Goal: Task Accomplishment & Management: Manage account settings

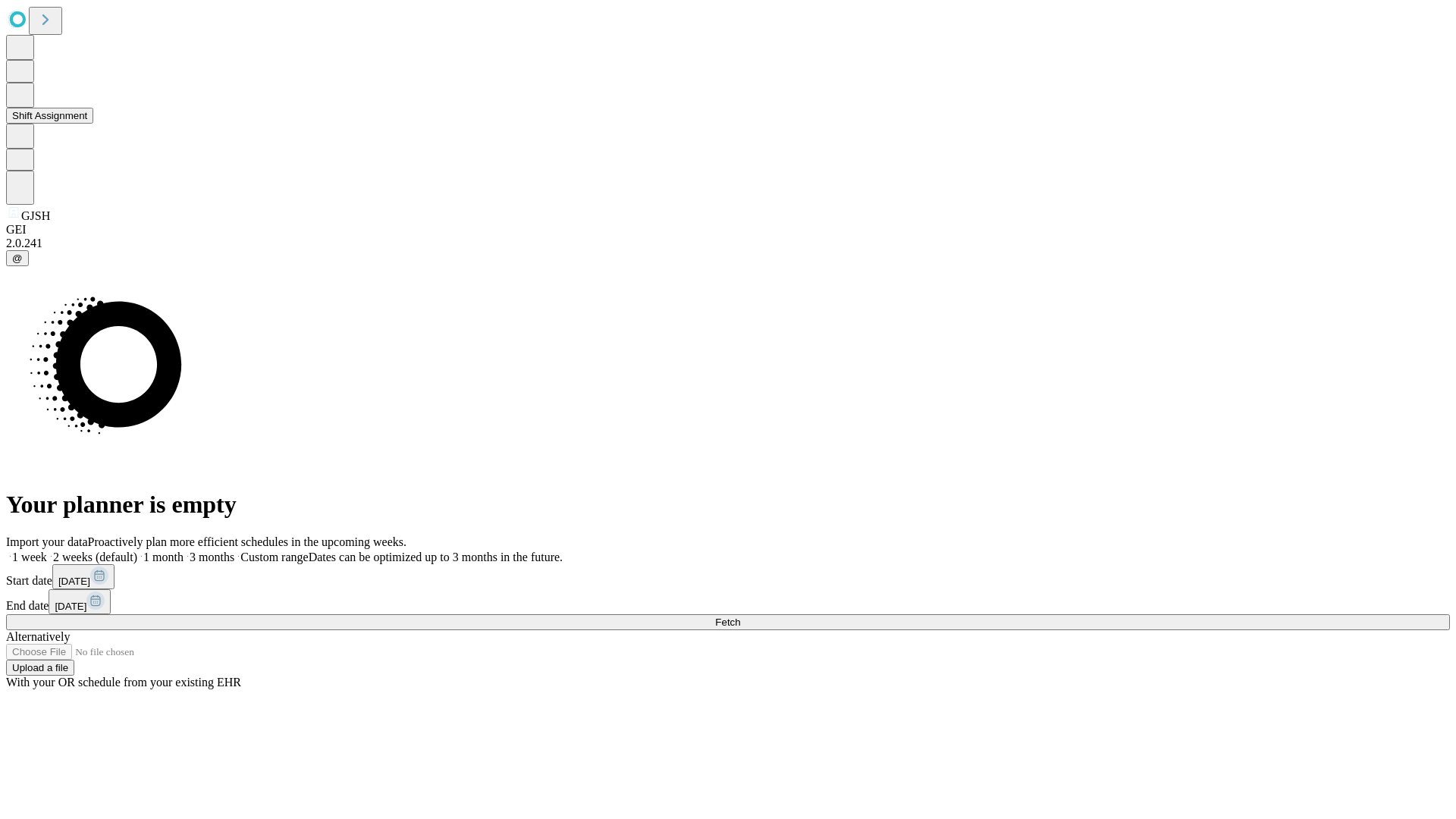
click at [94, 124] on button "Shift Assignment" at bounding box center [50, 115] width 88 height 16
